Goal: Task Accomplishment & Management: Manage account settings

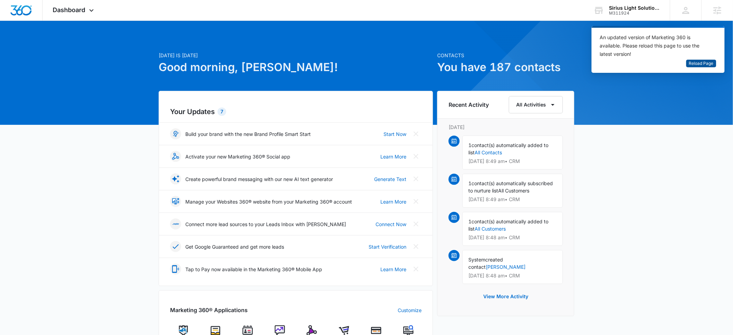
click at [693, 63] on span "Reload Page" at bounding box center [701, 63] width 25 height 7
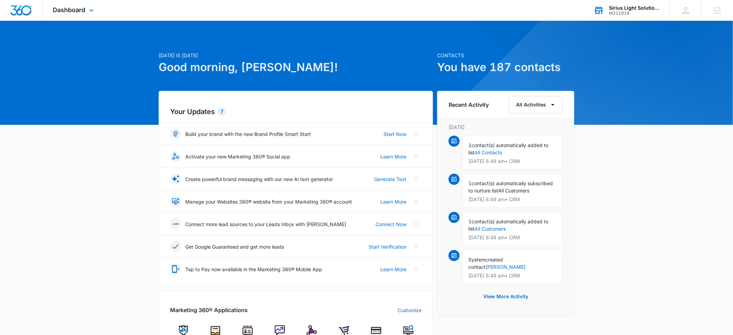
click at [623, 11] on div "M311924" at bounding box center [634, 13] width 51 height 5
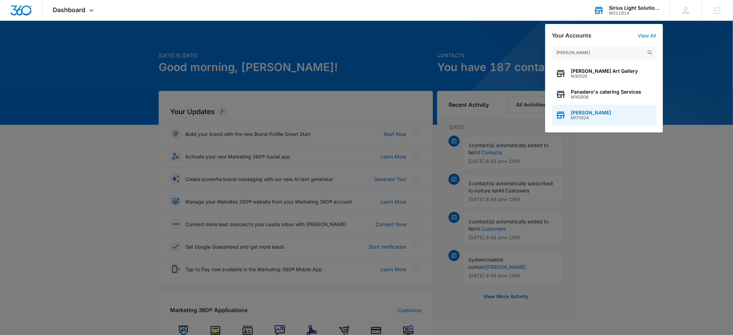
type input "nader"
click at [596, 109] on div "Nader Hasan M171004" at bounding box center [604, 115] width 104 height 21
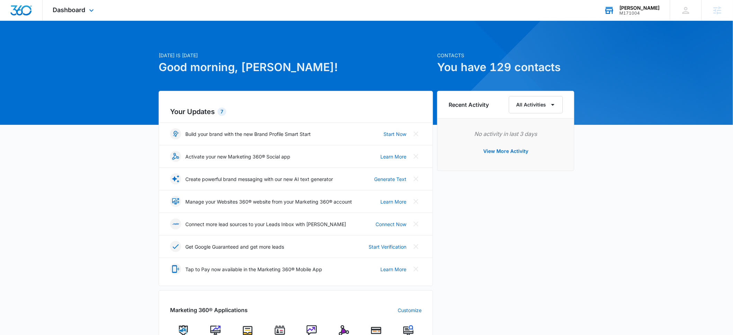
click at [641, 7] on div "Nader Hasan" at bounding box center [640, 8] width 40 height 6
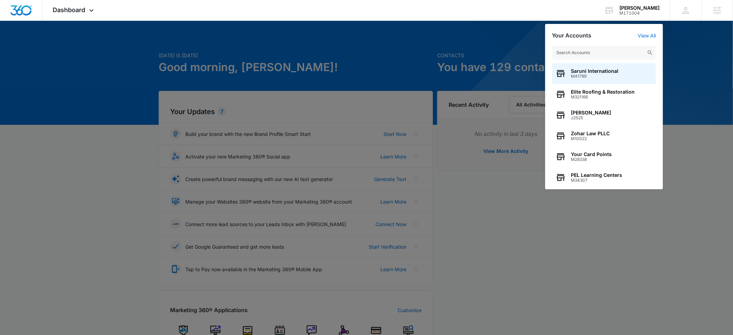
click at [607, 54] on input "text" at bounding box center [604, 53] width 104 height 14
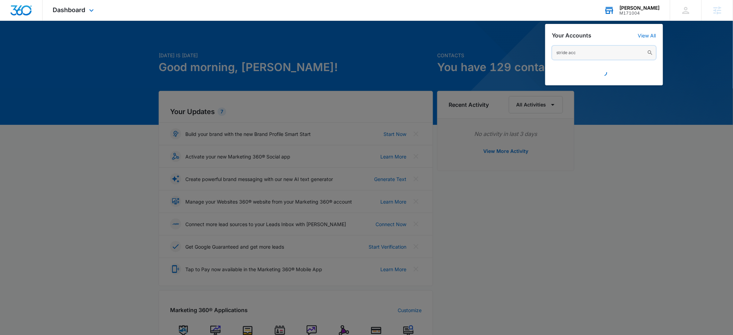
click at [595, 53] on input "stride acc" at bounding box center [604, 53] width 104 height 14
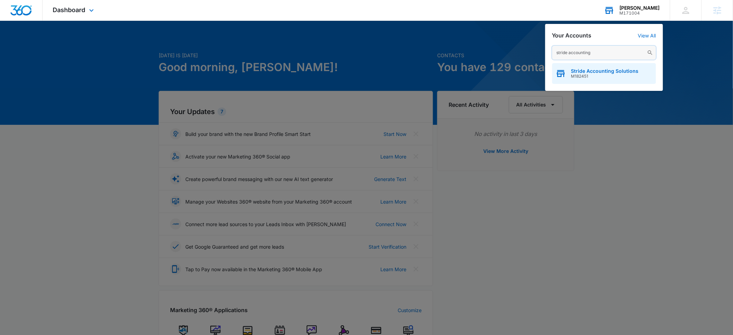
type input "stride accounting"
click at [592, 74] on span "M182451" at bounding box center [605, 76] width 68 height 5
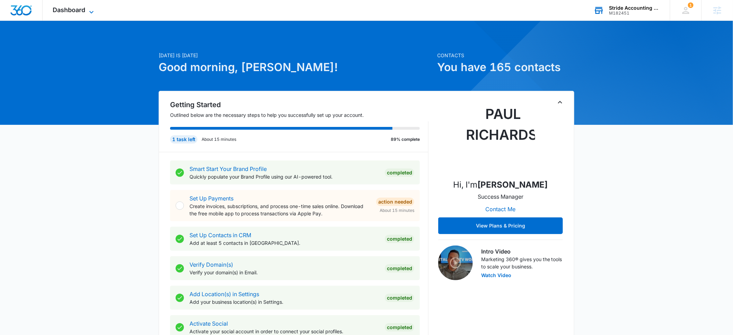
click at [81, 13] on span "Dashboard" at bounding box center [69, 9] width 33 height 7
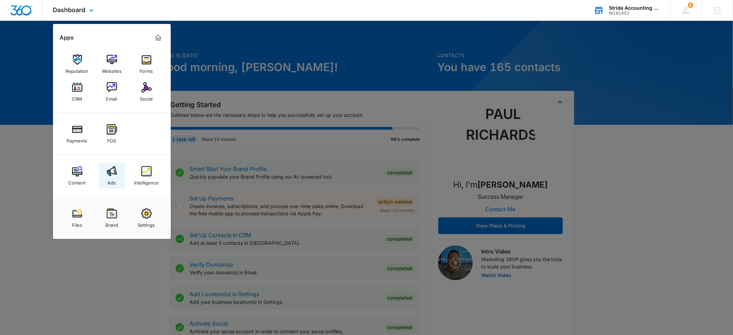
click at [119, 178] on link "Ads" at bounding box center [112, 175] width 26 height 26
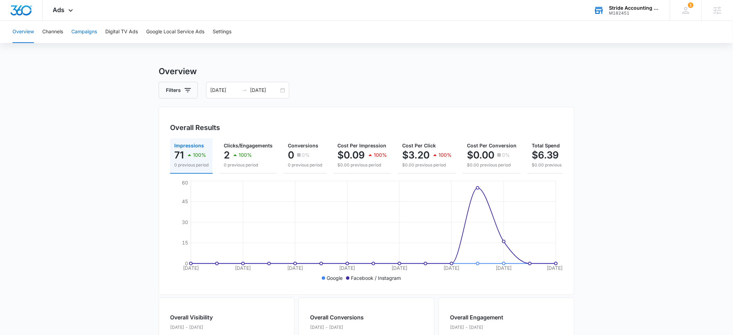
click at [87, 34] on button "Campaigns" at bounding box center [84, 32] width 26 height 22
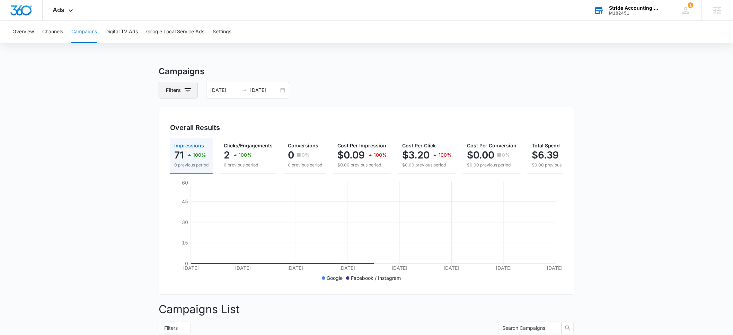
click at [184, 90] on icon "button" at bounding box center [188, 90] width 8 height 8
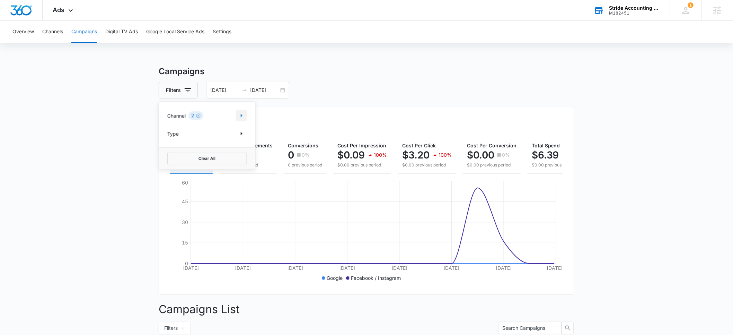
click at [240, 116] on icon "Show Channel filters" at bounding box center [241, 115] width 8 height 8
click at [99, 157] on main "Campaigns Filters Channel 2 Channel (2) Google Facebook / Instagram Type Clear …" at bounding box center [366, 265] width 733 height 400
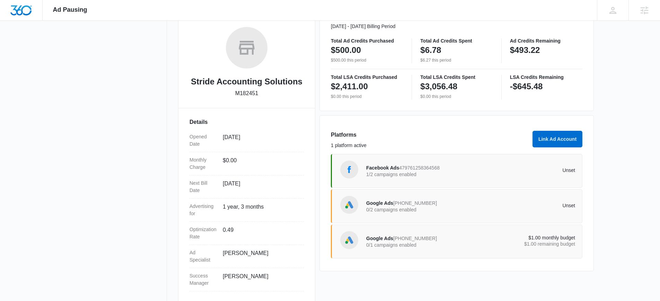
scroll to position [113, 0]
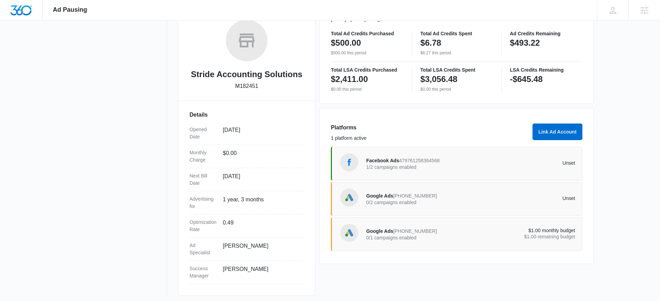
click at [418, 198] on span "422-712-9074" at bounding box center [415, 196] width 44 height 6
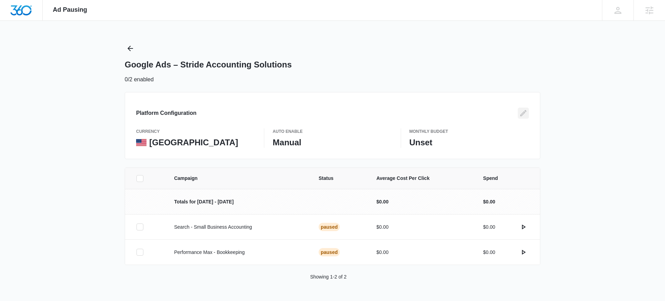
click at [522, 114] on icon "Edit" at bounding box center [523, 113] width 6 height 6
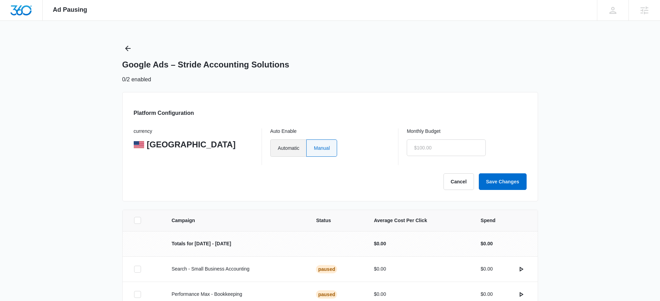
click at [290, 148] on label "Automatic" at bounding box center [288, 148] width 36 height 17
click at [278, 148] on input "Automatic" at bounding box center [277, 148] width 0 height 0
radio input "true"
click at [431, 151] on input "text" at bounding box center [446, 148] width 79 height 17
type input "$500.00"
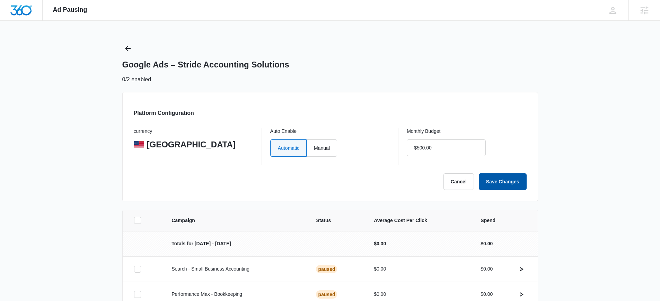
click at [502, 181] on button "Save Changes" at bounding box center [503, 182] width 48 height 17
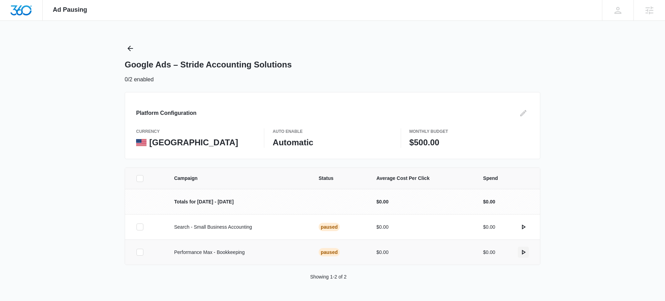
click at [522, 253] on icon "actions.activate" at bounding box center [524, 252] width 4 height 5
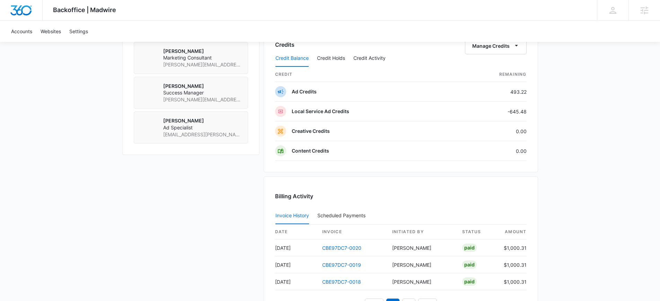
scroll to position [578, 0]
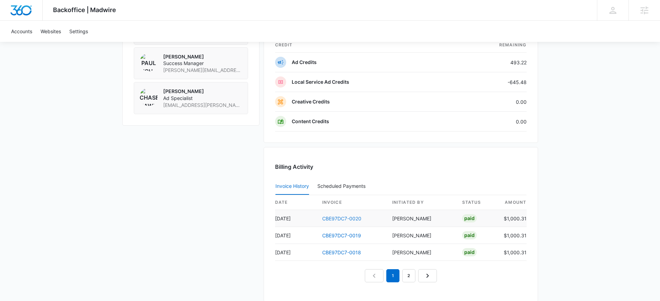
click at [337, 218] on link "CBE97DC7-0020" at bounding box center [341, 219] width 39 height 6
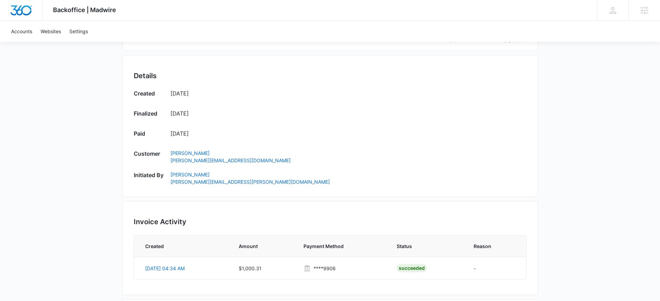
scroll to position [343, 0]
